Goal: Subscribe to service/newsletter

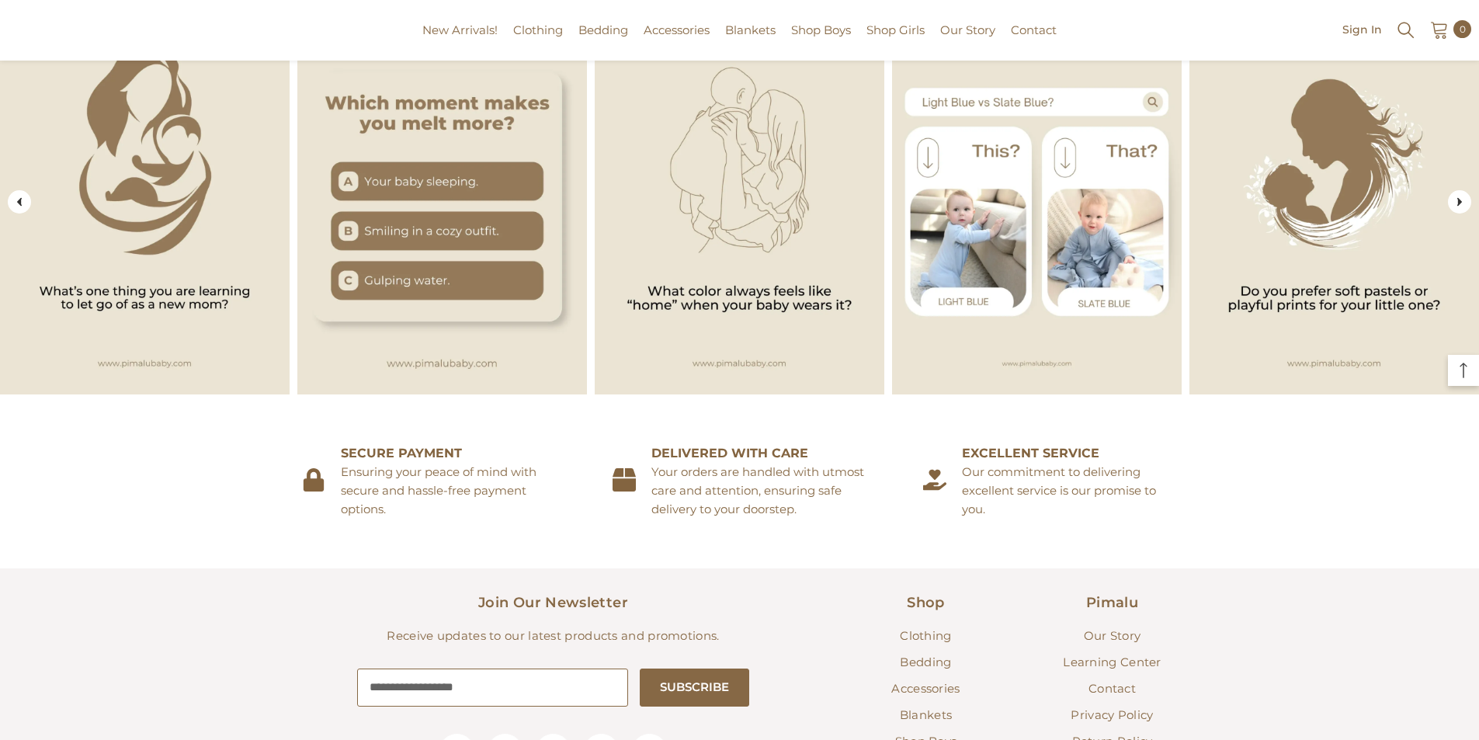
scroll to position [2232, 0]
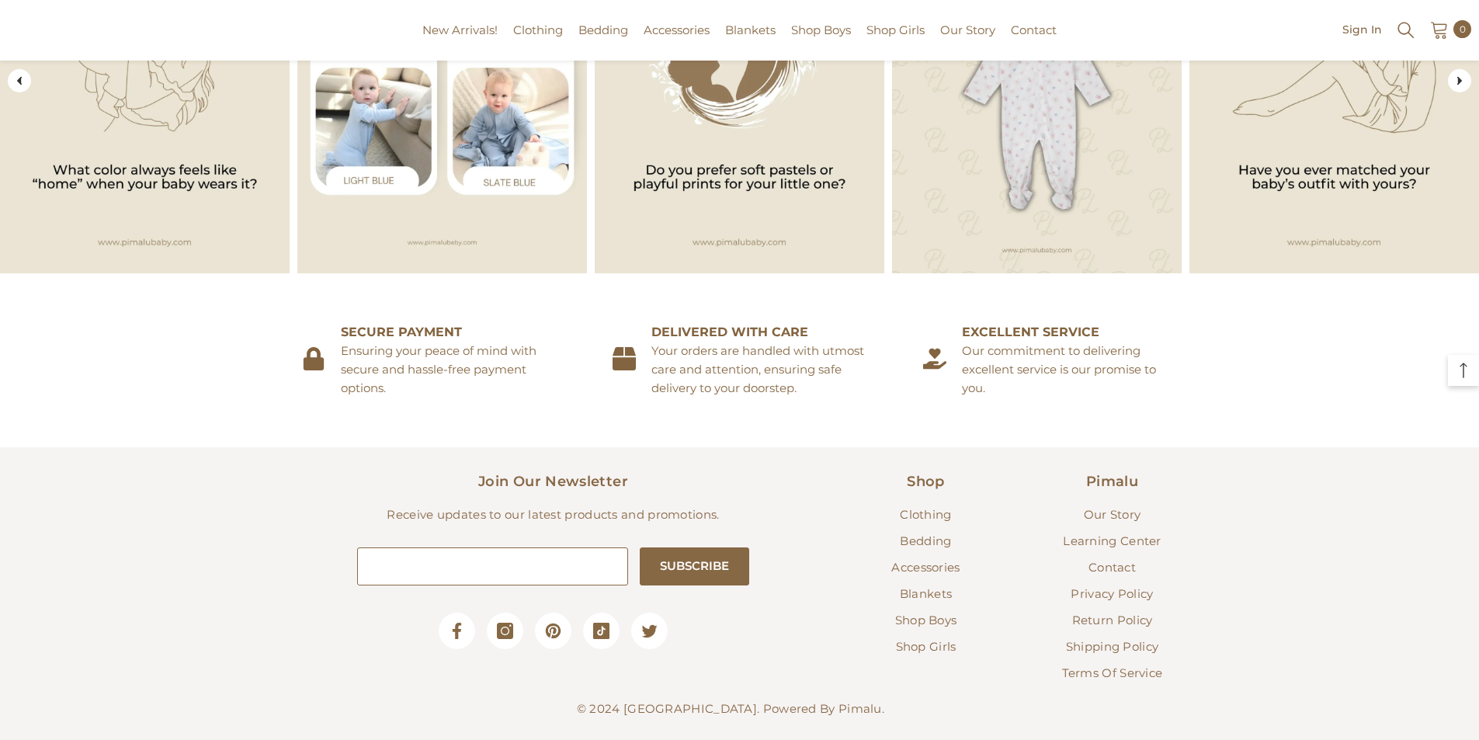
click at [451, 561] on input "Your email" at bounding box center [492, 566] width 271 height 38
click at [495, 566] on input "Your email" at bounding box center [492, 566] width 271 height 38
type input "**********"
click at [723, 547] on button "SUBSCRIBE" at bounding box center [694, 566] width 109 height 38
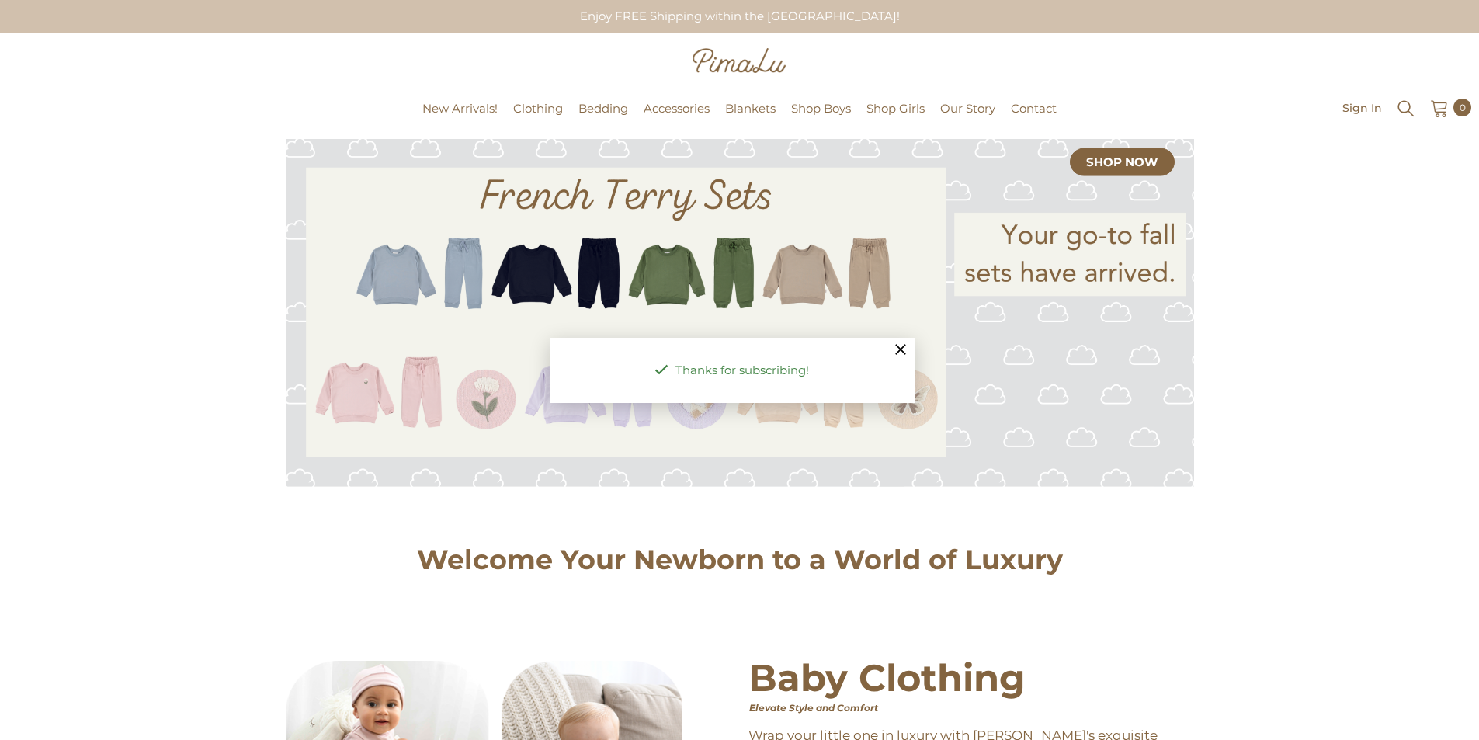
click at [915, 345] on img at bounding box center [740, 313] width 908 height 348
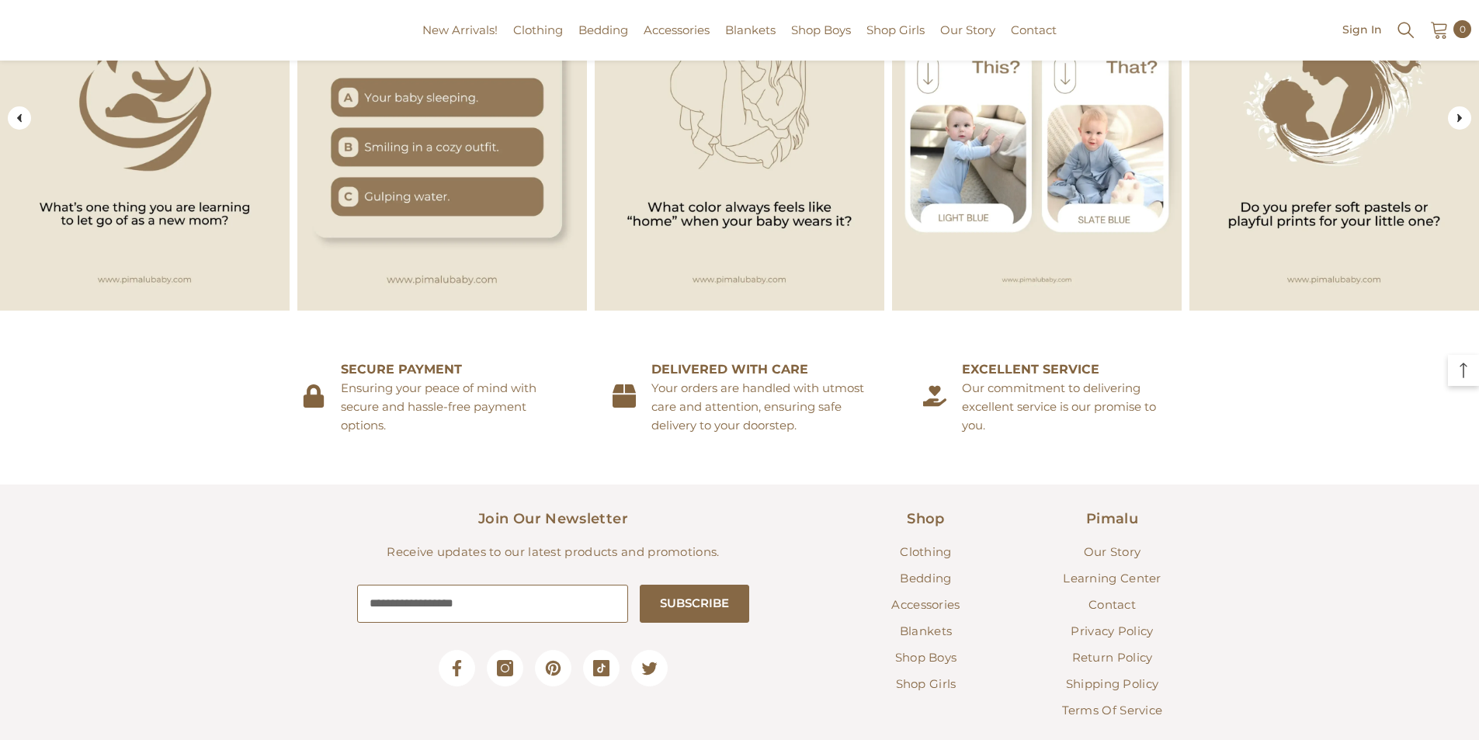
scroll to position [2232, 0]
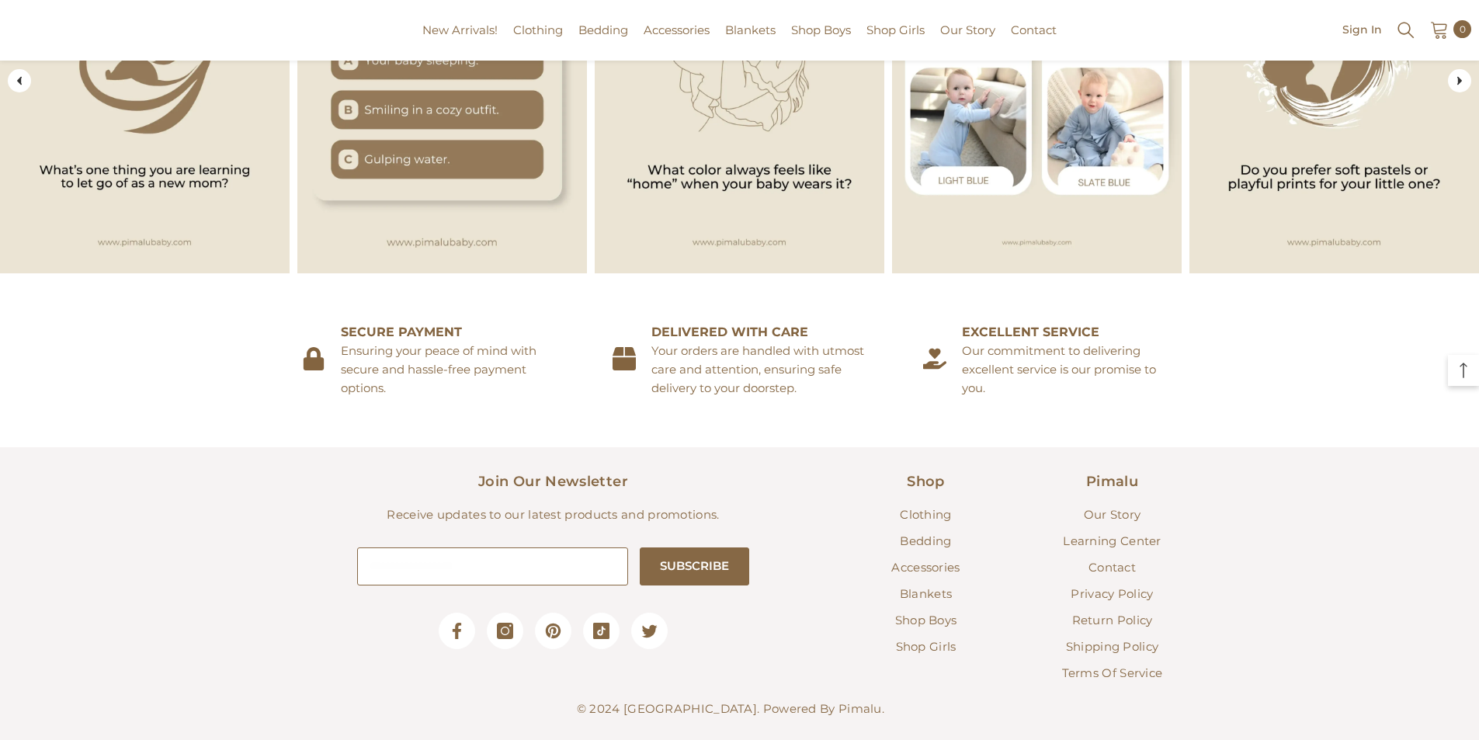
drag, startPoint x: 443, startPoint y: 553, endPoint x: 463, endPoint y: 554, distance: 19.5
click at [443, 553] on input "Your email" at bounding box center [492, 566] width 271 height 38
type input "**********"
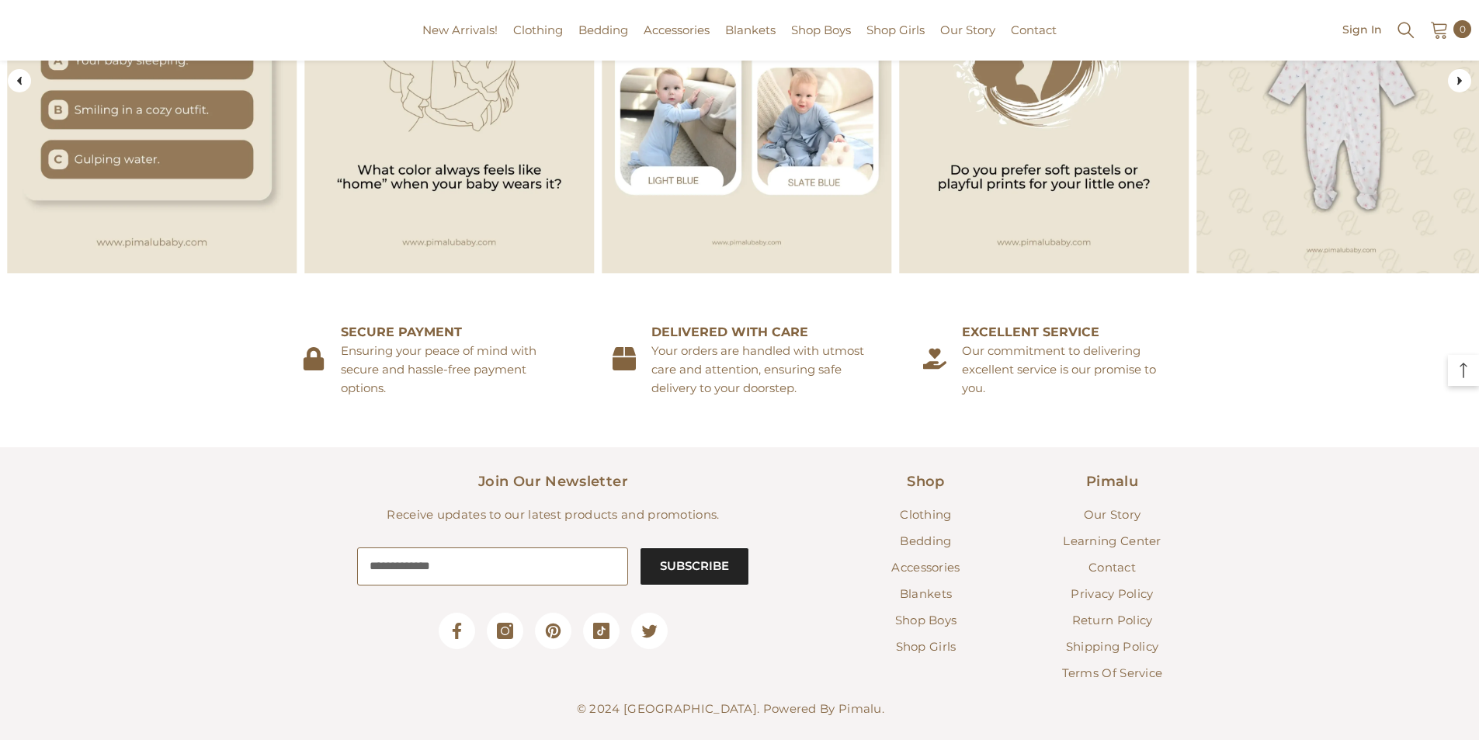
click at [681, 554] on button "SUBSCRIBE" at bounding box center [694, 566] width 109 height 38
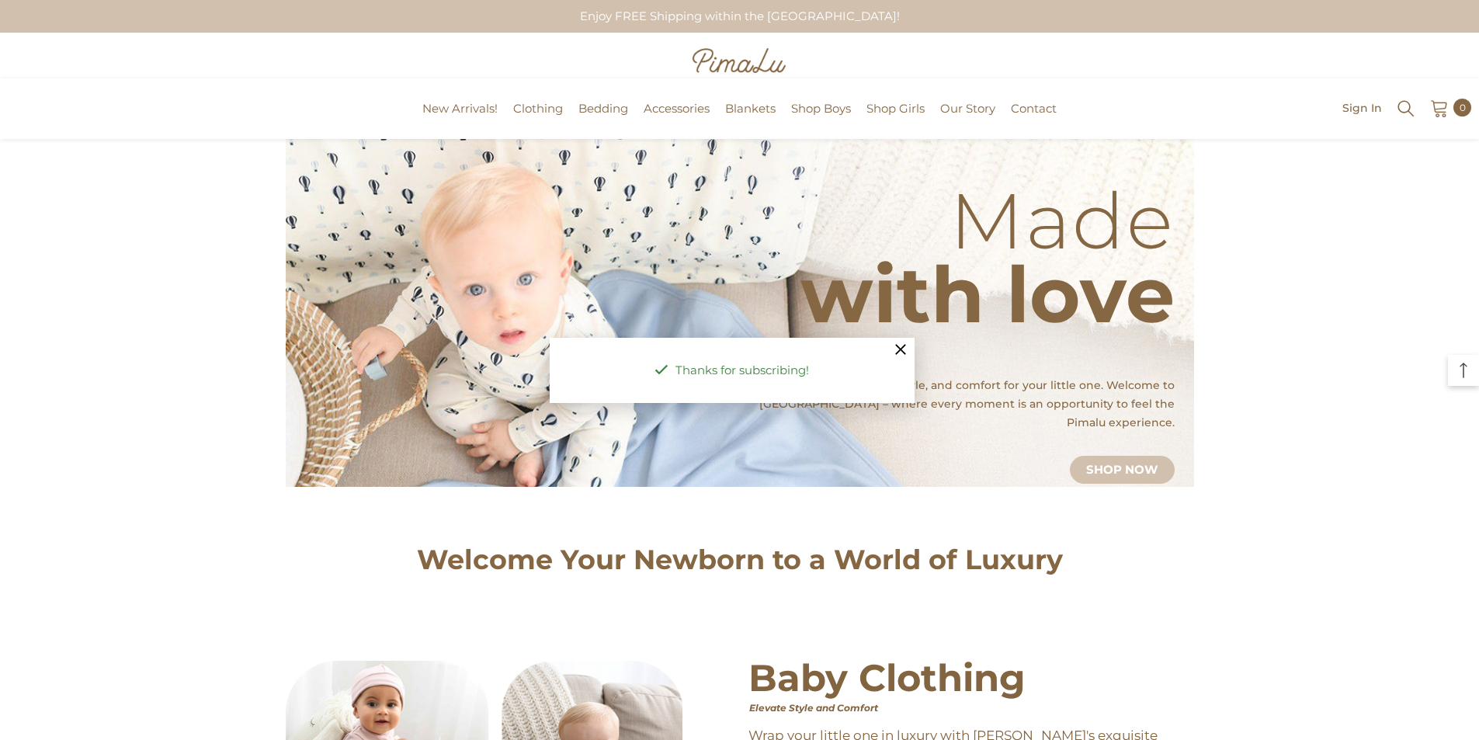
scroll to position [2232, 0]
